Goal: Information Seeking & Learning: Learn about a topic

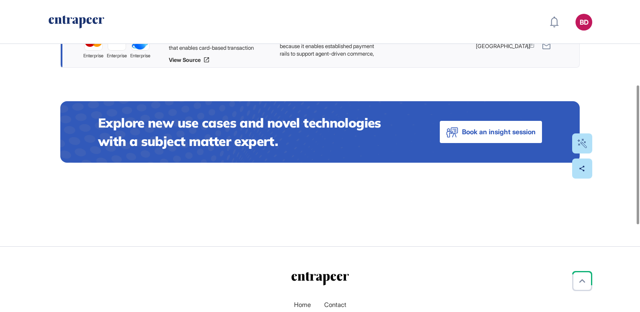
scroll to position [176, 0]
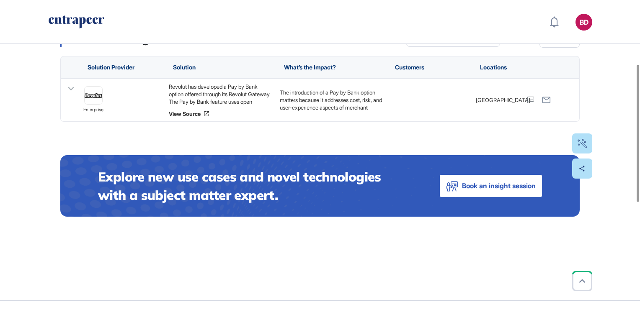
scroll to position [146, 0]
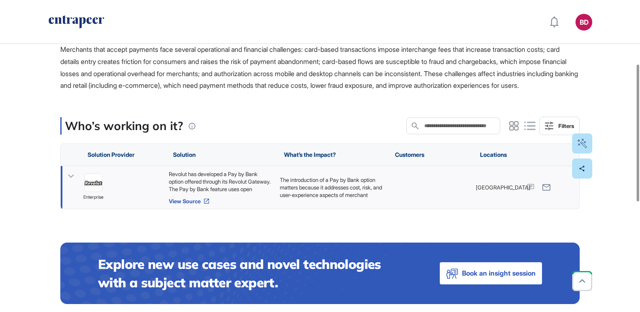
click at [208, 205] on icon at bounding box center [206, 201] width 7 height 7
